Goal: Transaction & Acquisition: Download file/media

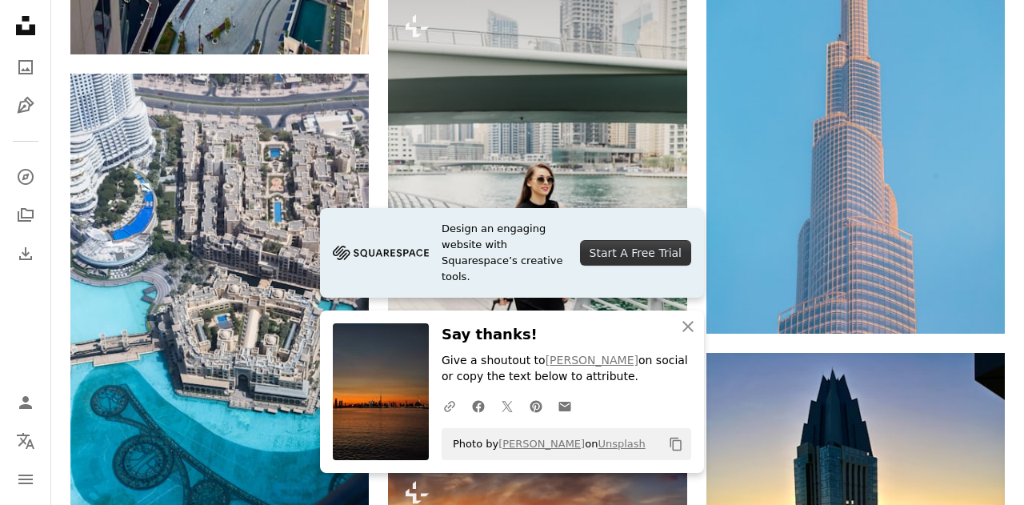
scroll to position [30172, 0]
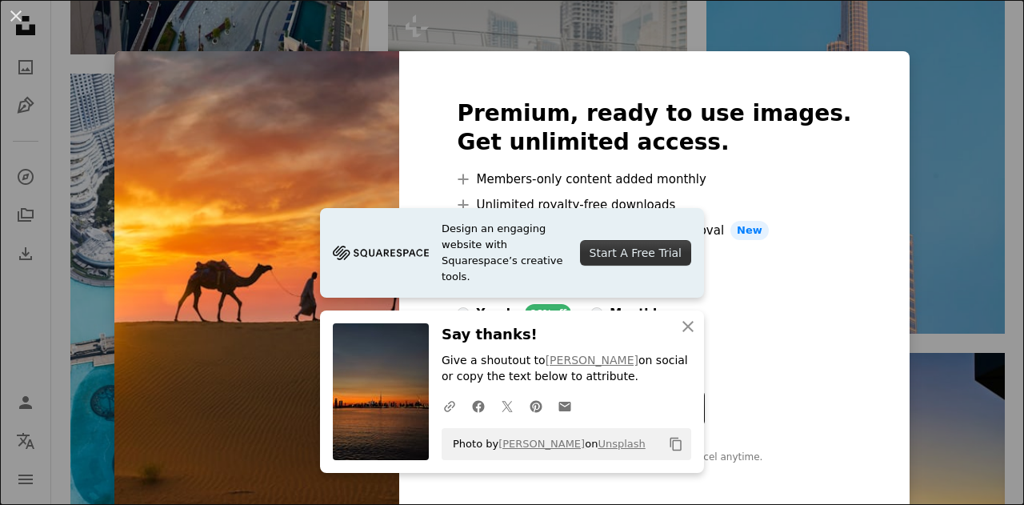
click at [397, 166] on img at bounding box center [256, 281] width 285 height 461
click at [903, 174] on div "An X shape Design an engaging website with Squarespace’s creative tools. Start …" at bounding box center [512, 252] width 1024 height 505
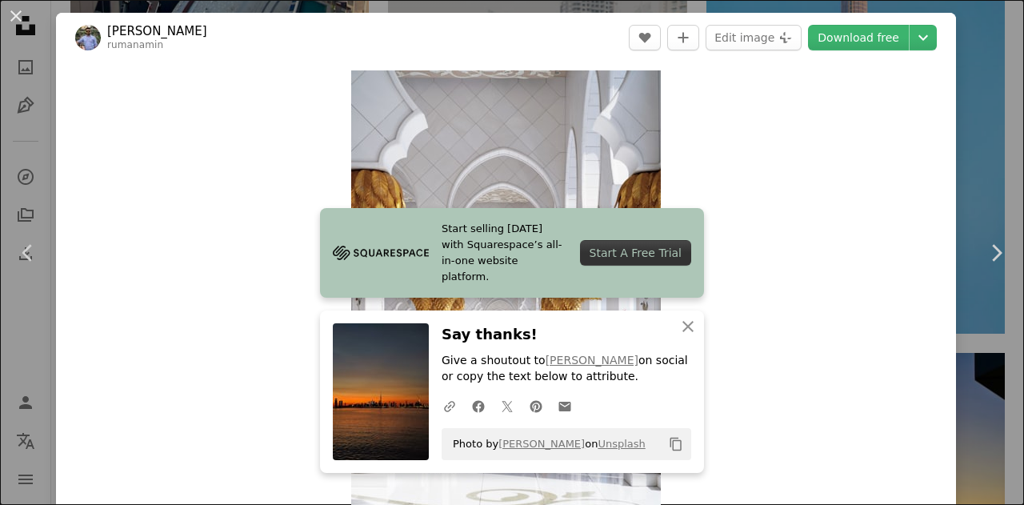
click at [971, 150] on div "An X shape Chevron left Chevron right Start selling [DATE] with Squarespace’s a…" at bounding box center [512, 252] width 1024 height 505
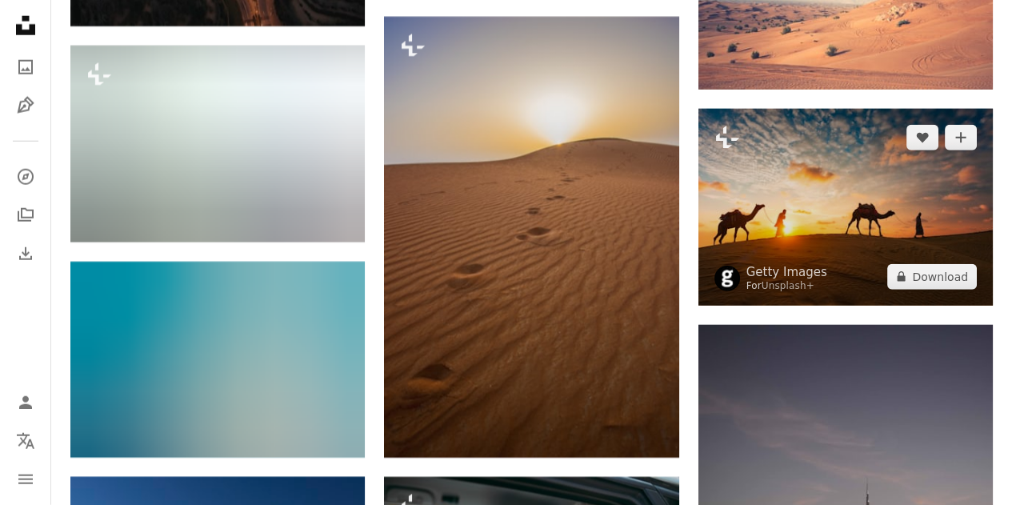
scroll to position [33775, 0]
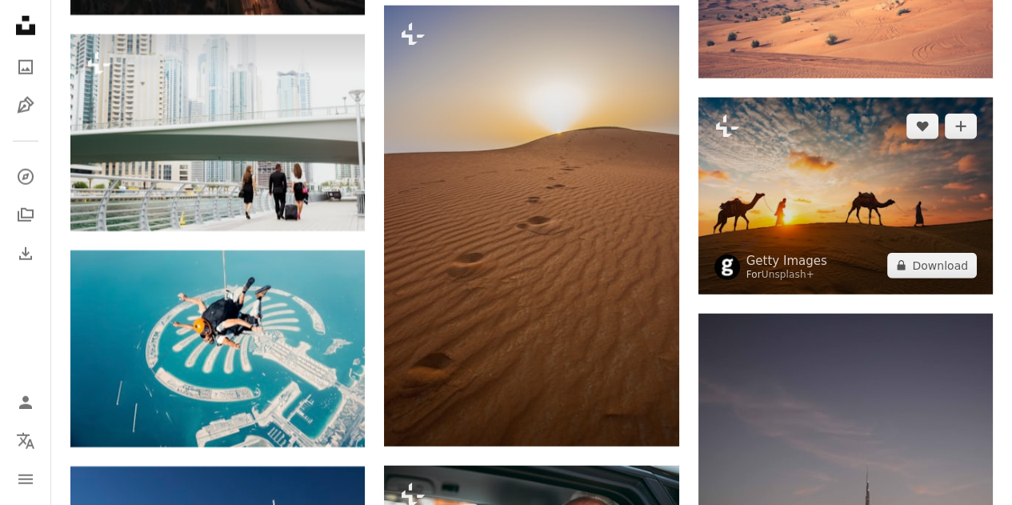
click at [951, 199] on img at bounding box center [846, 196] width 294 height 197
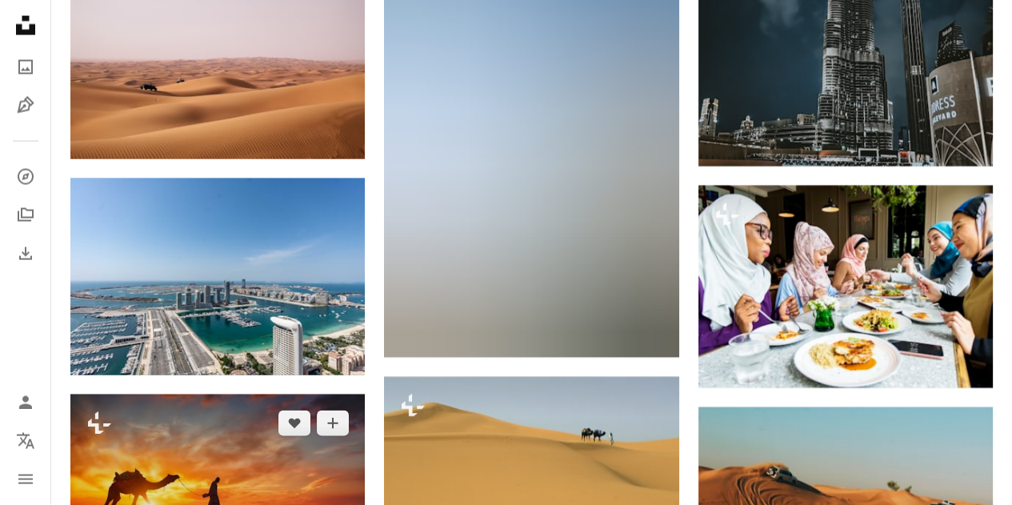
scroll to position [42008, 0]
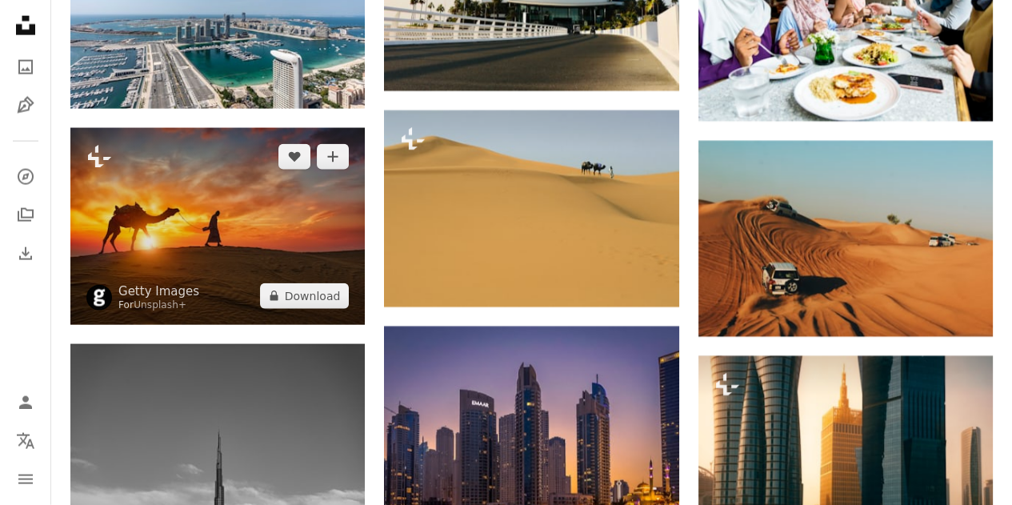
click at [267, 209] on img at bounding box center [217, 226] width 294 height 197
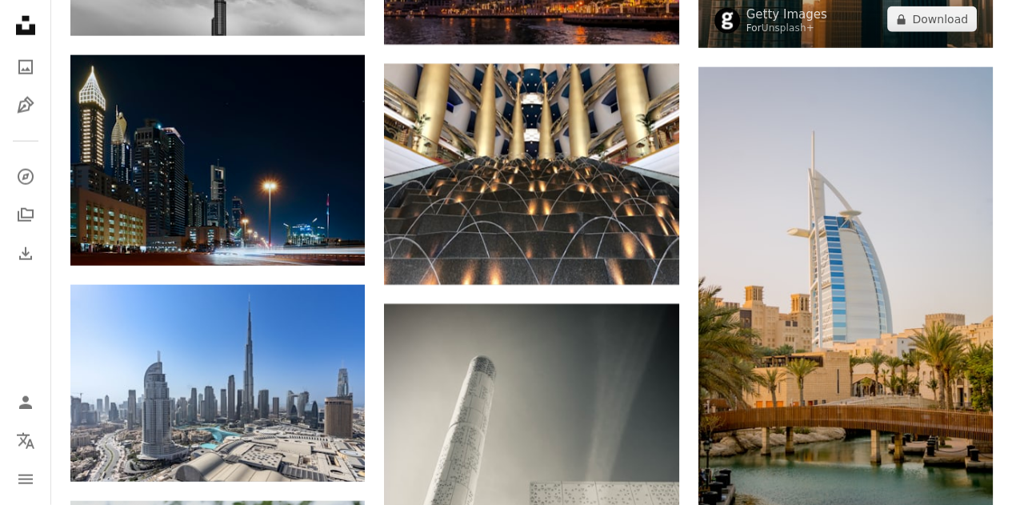
scroll to position [42522, 0]
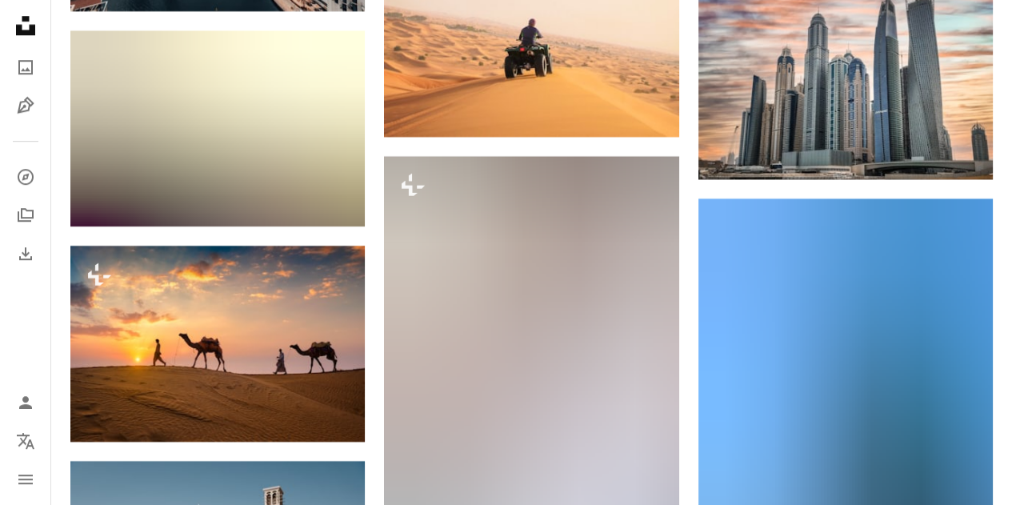
scroll to position [56624, 0]
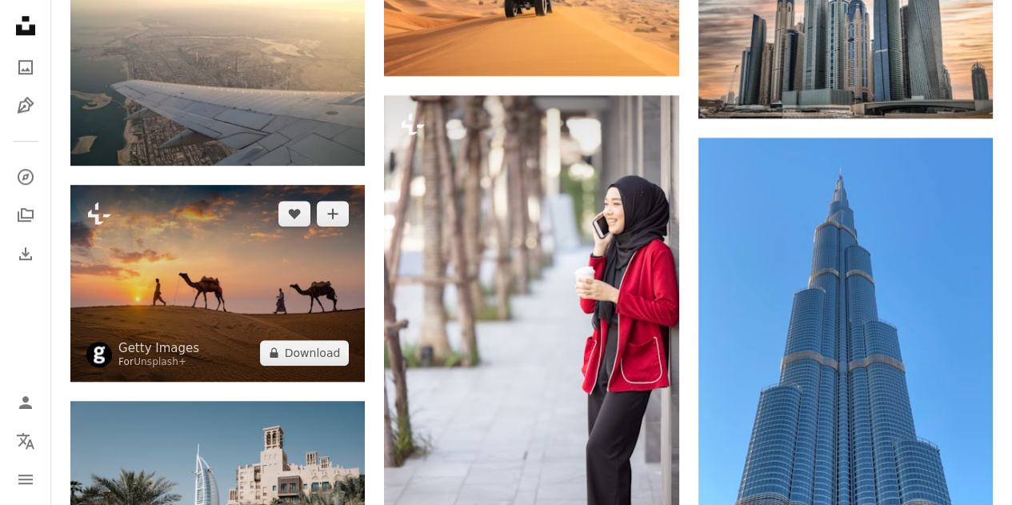
click at [216, 278] on img at bounding box center [217, 283] width 294 height 197
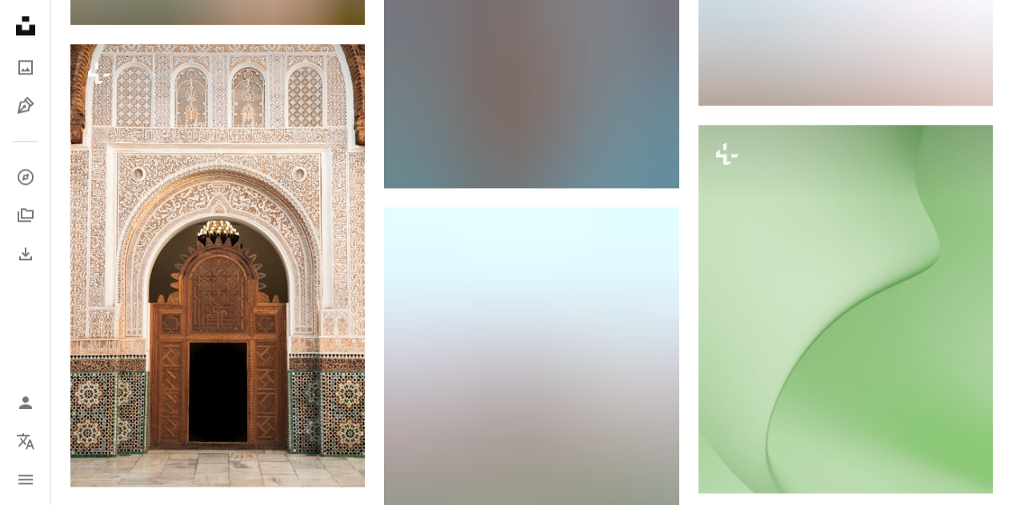
scroll to position [57893, 0]
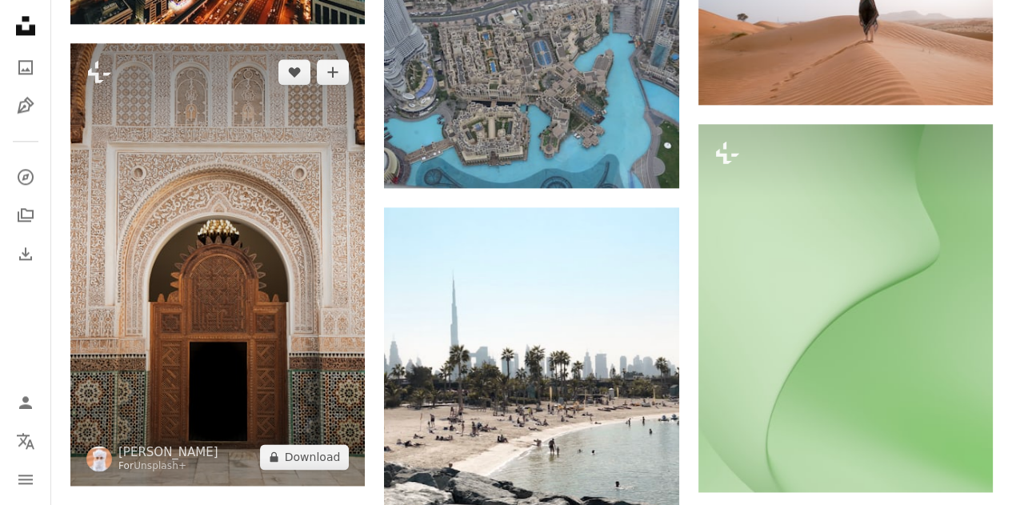
click at [216, 278] on img at bounding box center [217, 264] width 294 height 442
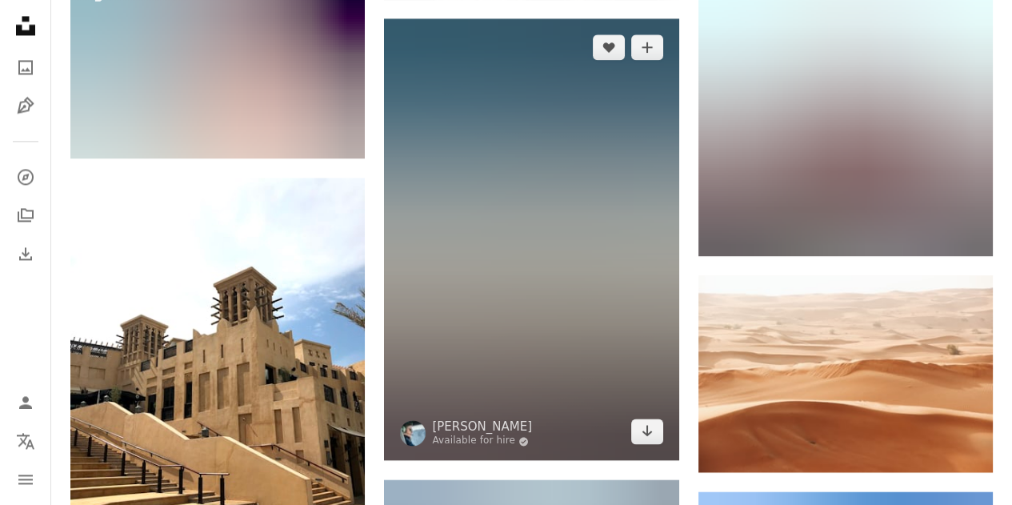
scroll to position [58434, 0]
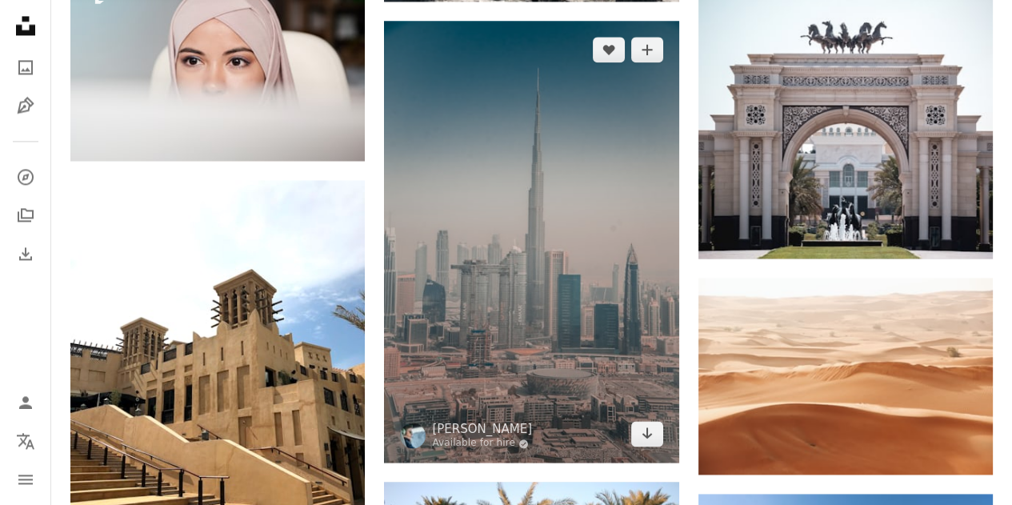
click at [588, 310] on img at bounding box center [531, 242] width 294 height 442
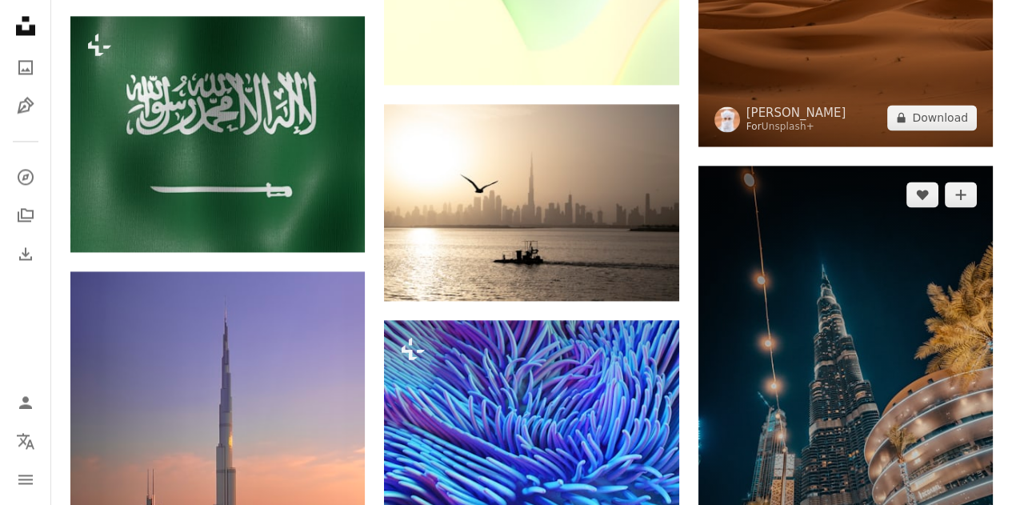
scroll to position [67737, 0]
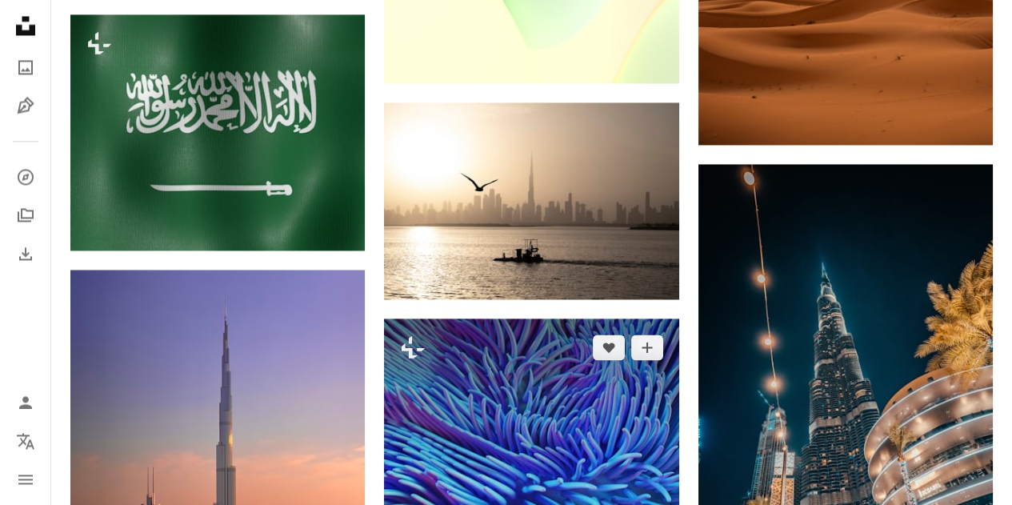
click at [628, 358] on img at bounding box center [531, 502] width 294 height 368
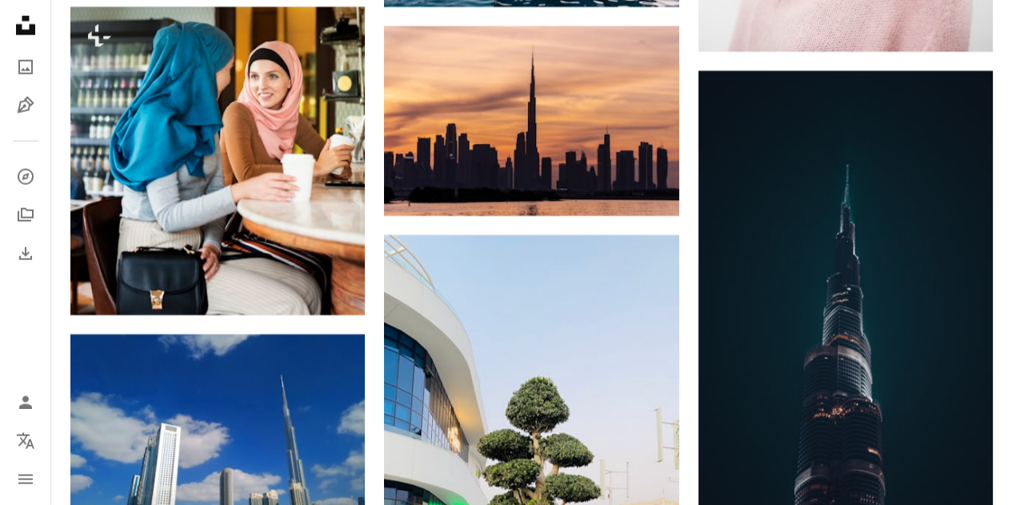
scroll to position [78821, 0]
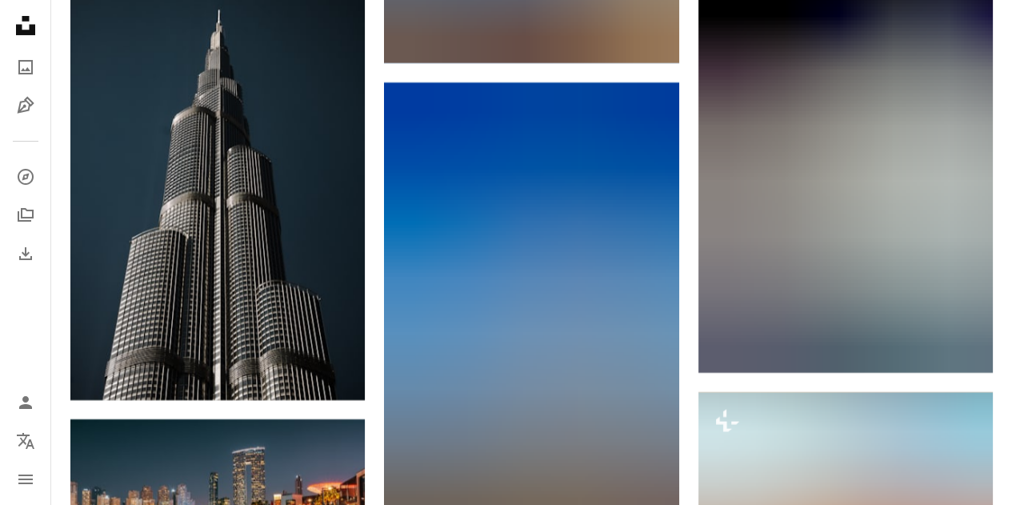
scroll to position [81622, 0]
